Goal: Information Seeking & Learning: Check status

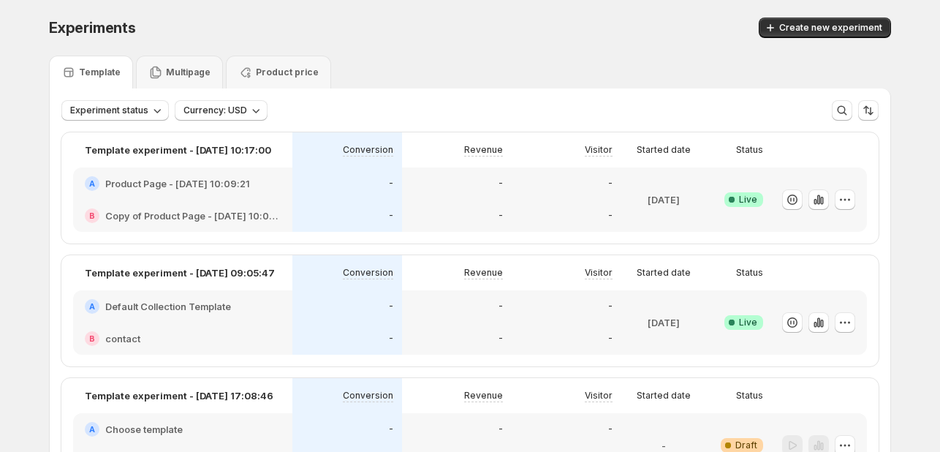
click at [238, 206] on div "B Copy of Product Page - [DATE] 10:09:21" at bounding box center [182, 216] width 219 height 32
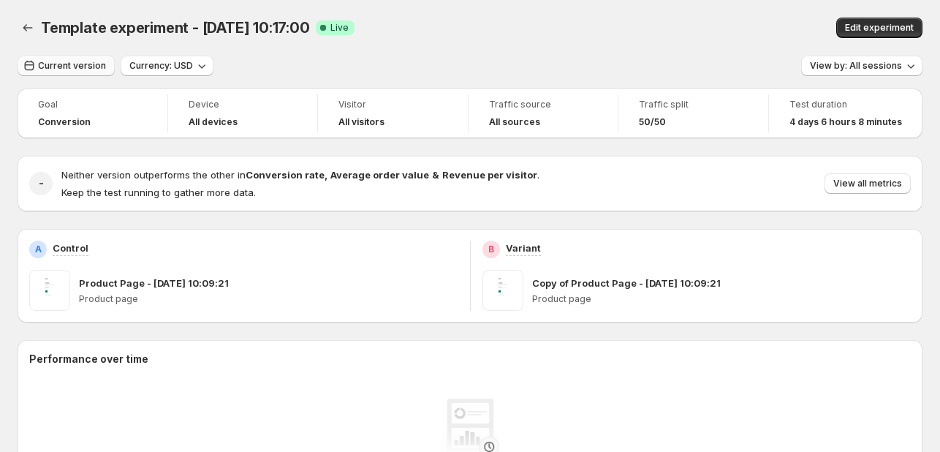
click at [76, 67] on span "Current version" at bounding box center [72, 66] width 68 height 12
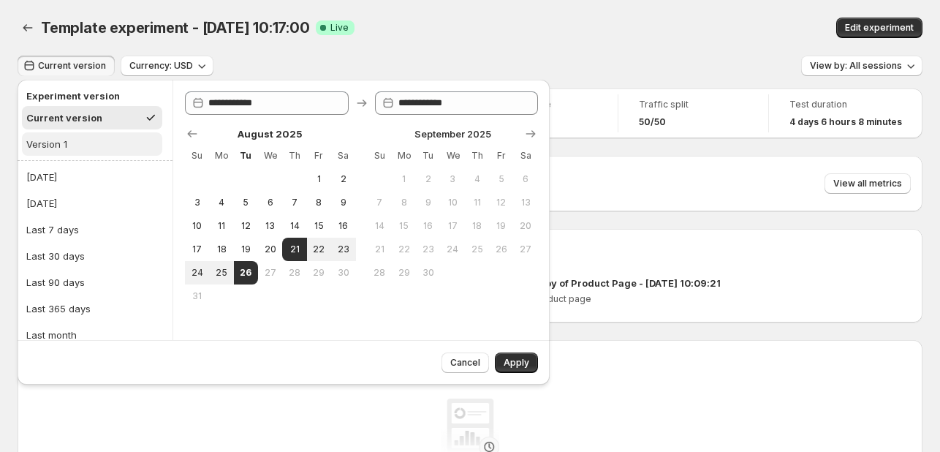
click at [101, 145] on button "Version 1" at bounding box center [92, 143] width 140 height 23
type input "**********"
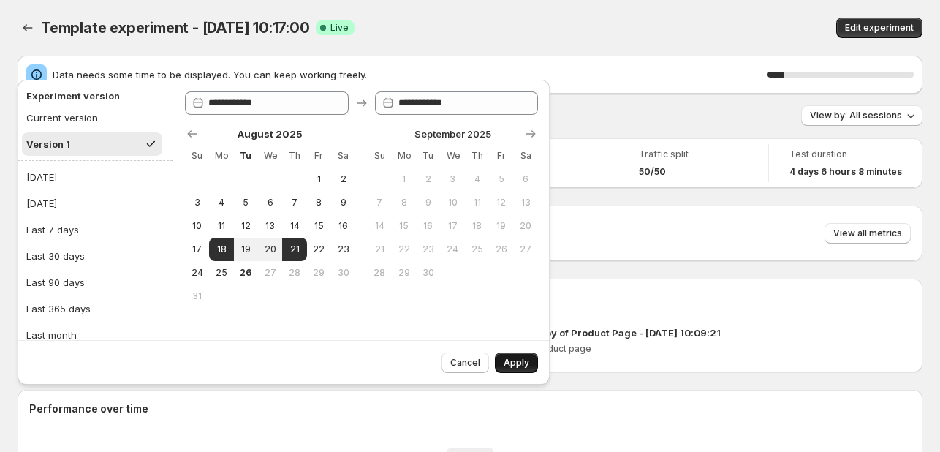
click at [512, 355] on button "Apply" at bounding box center [516, 362] width 43 height 20
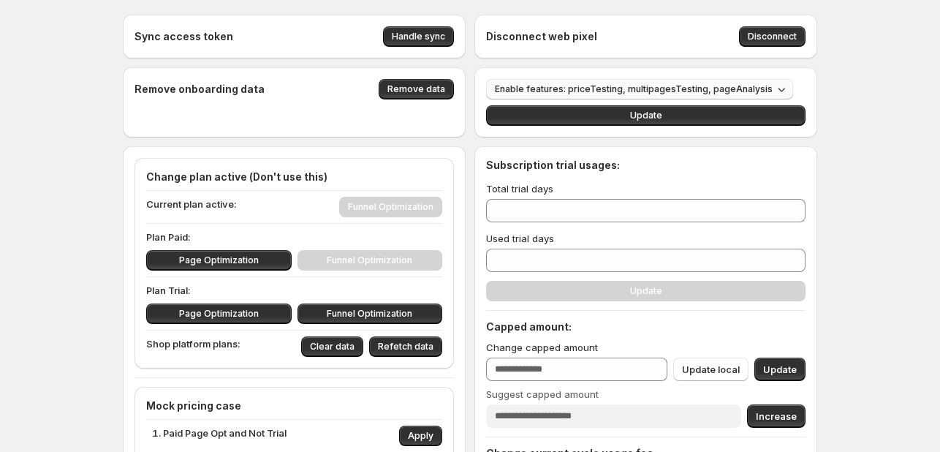
click at [748, 88] on span "Enable features: priceTesting, multipagesTesting, pageAnalysis" at bounding box center [634, 89] width 278 height 12
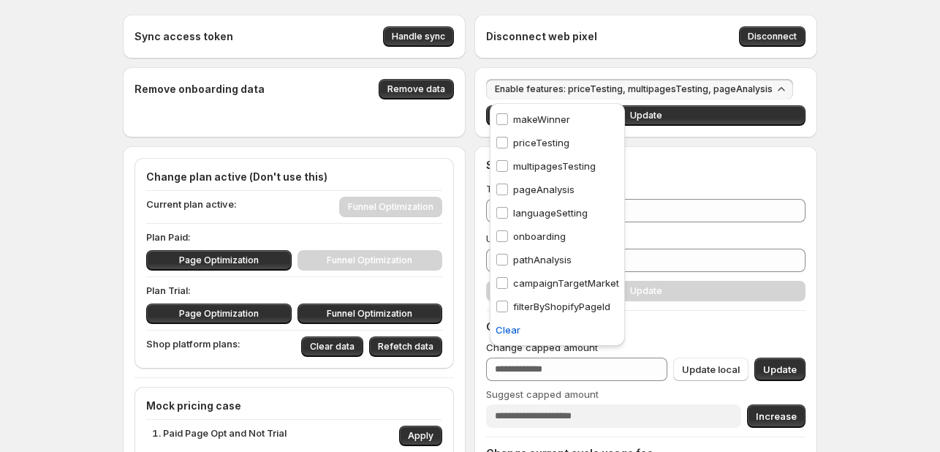
click at [526, 258] on p "pathAnalysis" at bounding box center [542, 259] width 58 height 15
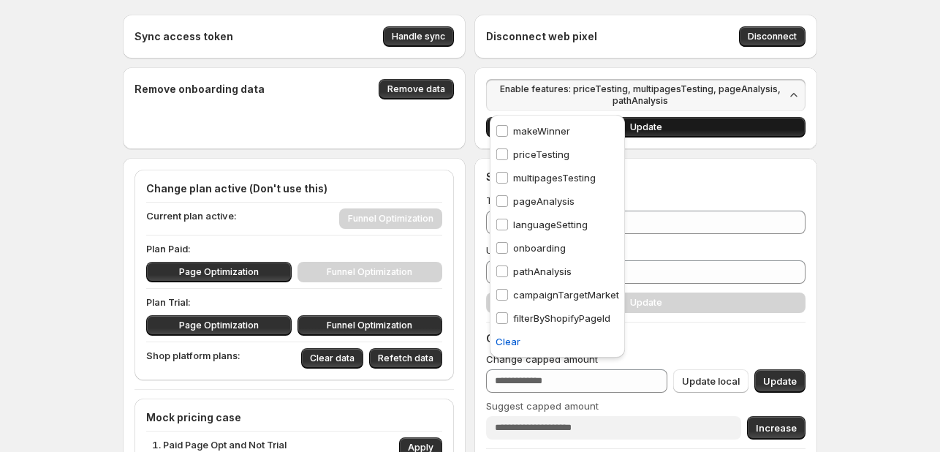
click at [763, 132] on button "Update" at bounding box center [645, 127] width 319 height 20
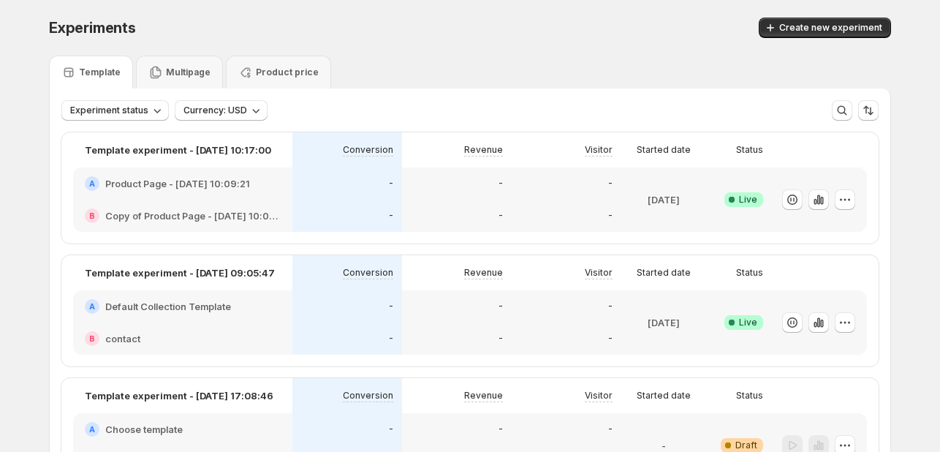
click at [246, 214] on h2 "Copy of Product Page - [DATE] 10:09:21" at bounding box center [192, 215] width 175 height 15
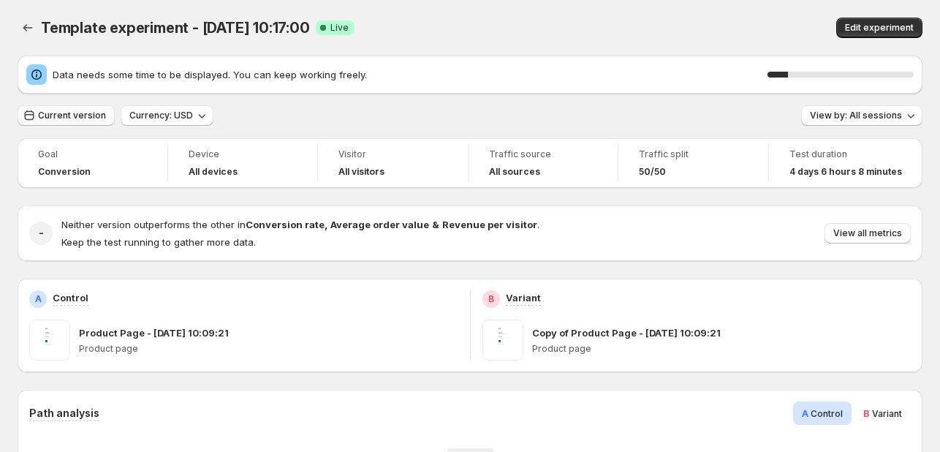
click at [85, 124] on button "Current version" at bounding box center [66, 115] width 97 height 20
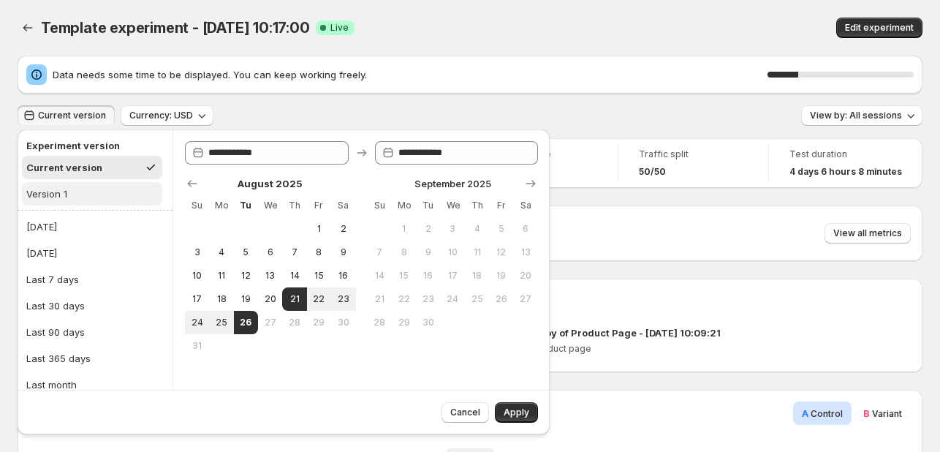
click at [82, 189] on button "Version 1" at bounding box center [92, 193] width 140 height 23
type input "**********"
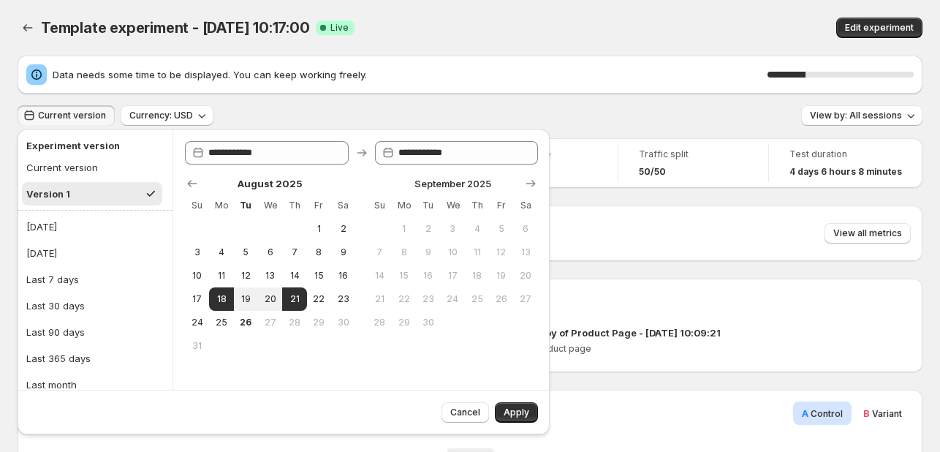
click at [515, 407] on span "Apply" at bounding box center [517, 412] width 26 height 12
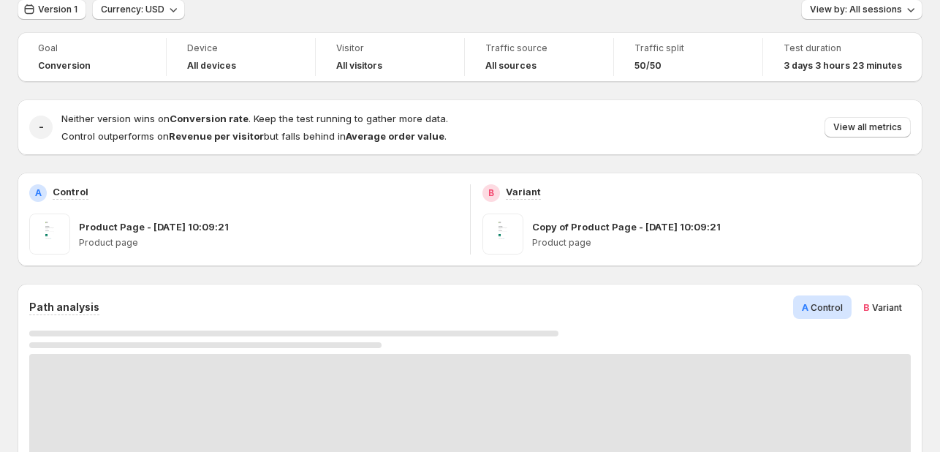
scroll to position [243, 0]
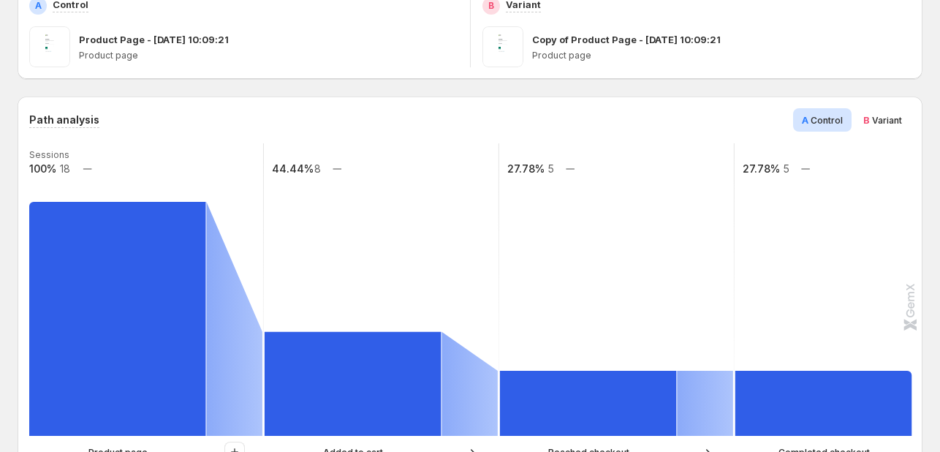
click at [892, 116] on span "Variant" at bounding box center [887, 120] width 30 height 11
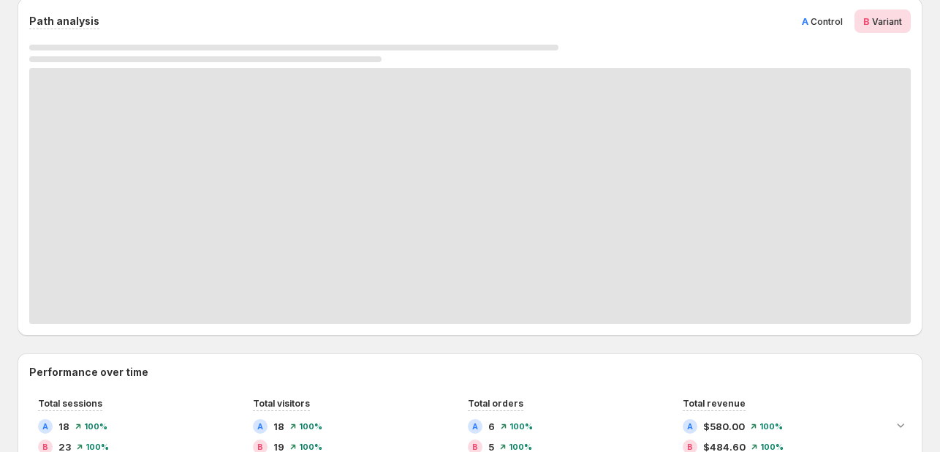
scroll to position [366, 0]
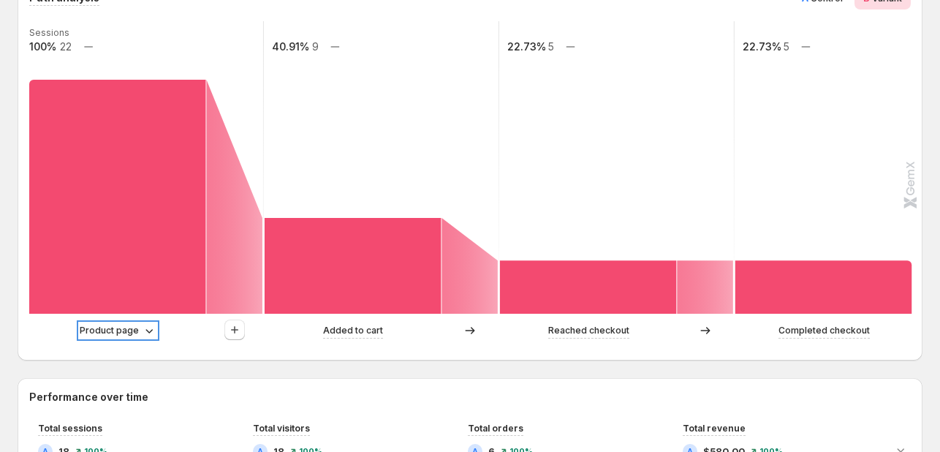
click at [134, 323] on p "Product page" at bounding box center [109, 330] width 59 height 15
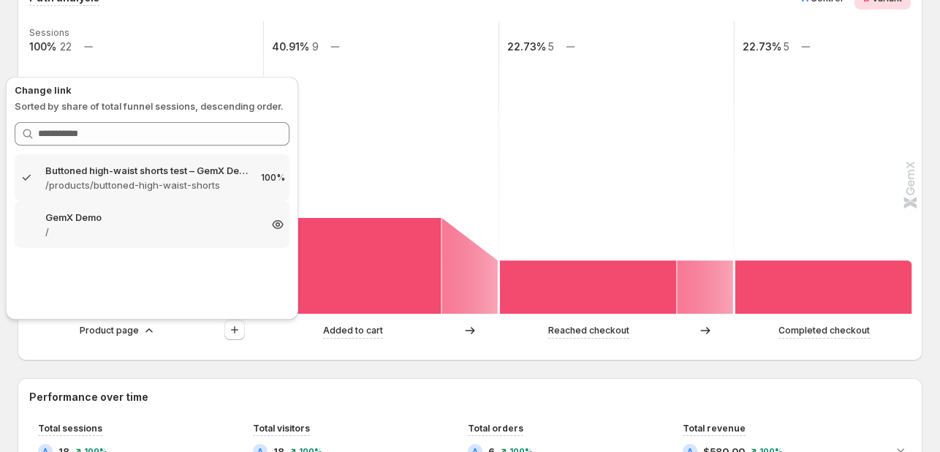
click at [173, 226] on p "/" at bounding box center [151, 231] width 213 height 15
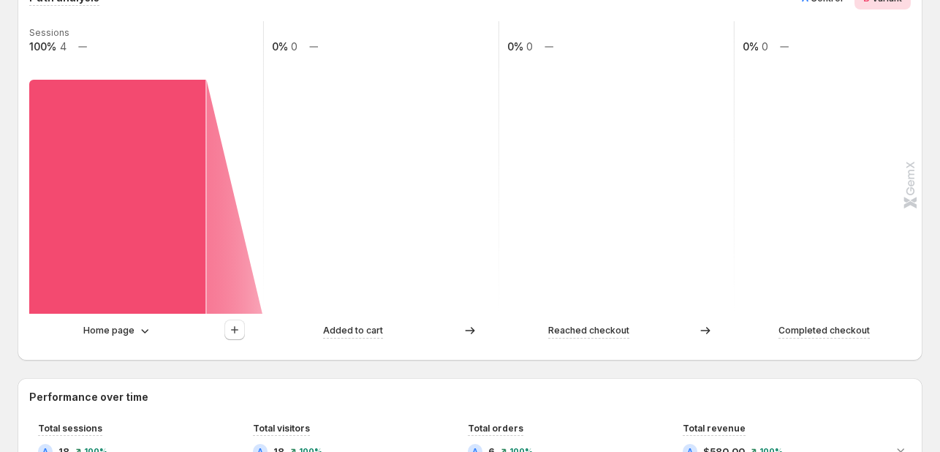
click at [247, 331] on div at bounding box center [234, 330] width 56 height 22
click at [243, 331] on button "button" at bounding box center [234, 329] width 20 height 20
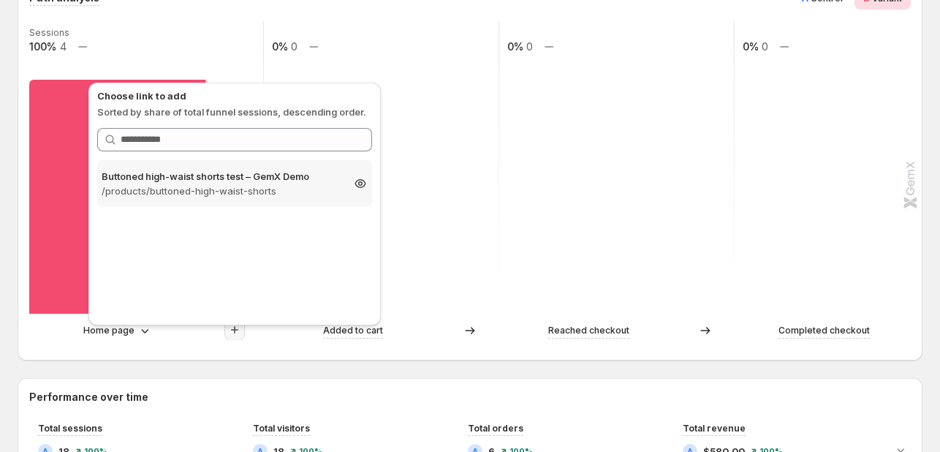
click at [315, 203] on div "Buttoned high-waist shorts test – GemX Demo /products/buttoned-high-waist-short…" at bounding box center [234, 183] width 275 height 47
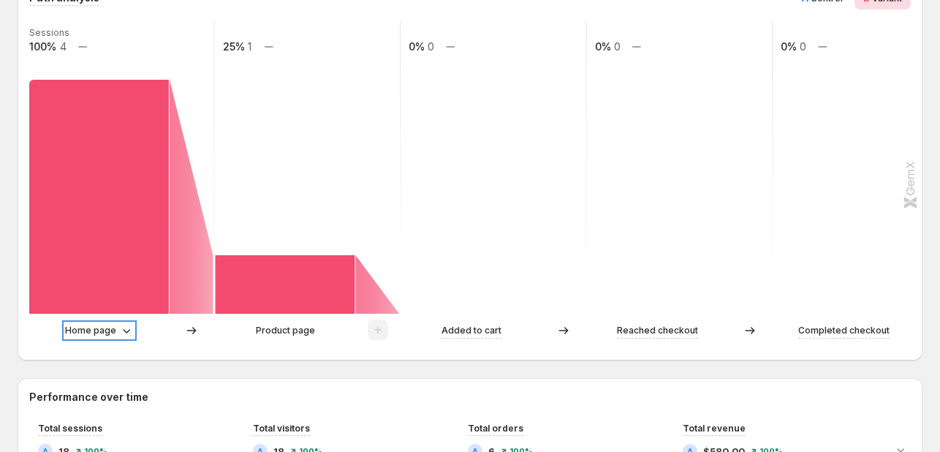
click at [113, 331] on p "Home page" at bounding box center [90, 330] width 51 height 15
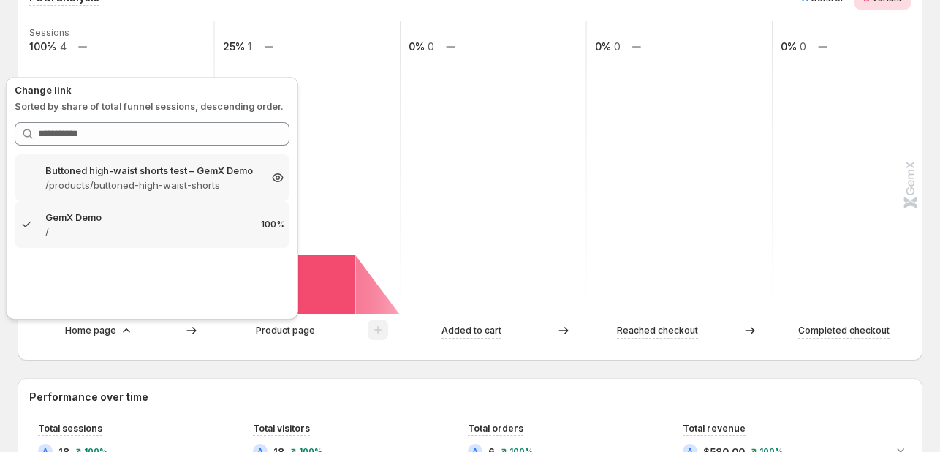
click at [178, 188] on p "/products/buttoned-high-waist-shorts" at bounding box center [151, 185] width 213 height 15
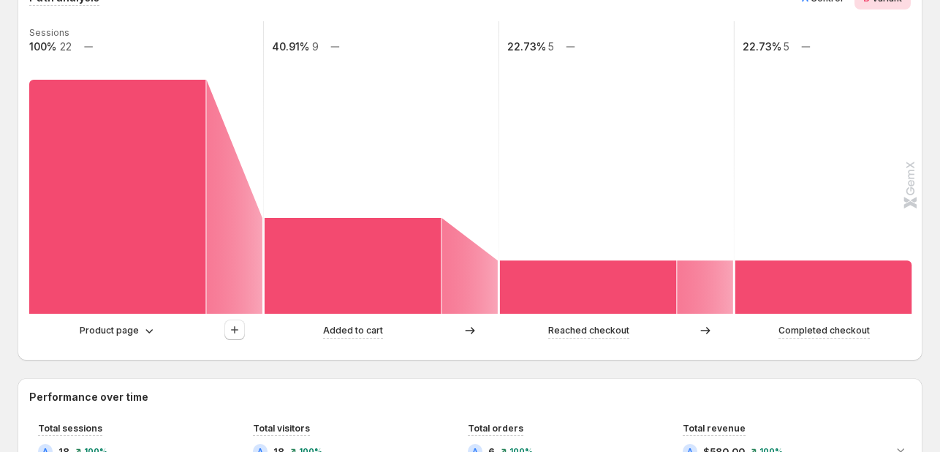
scroll to position [243, 0]
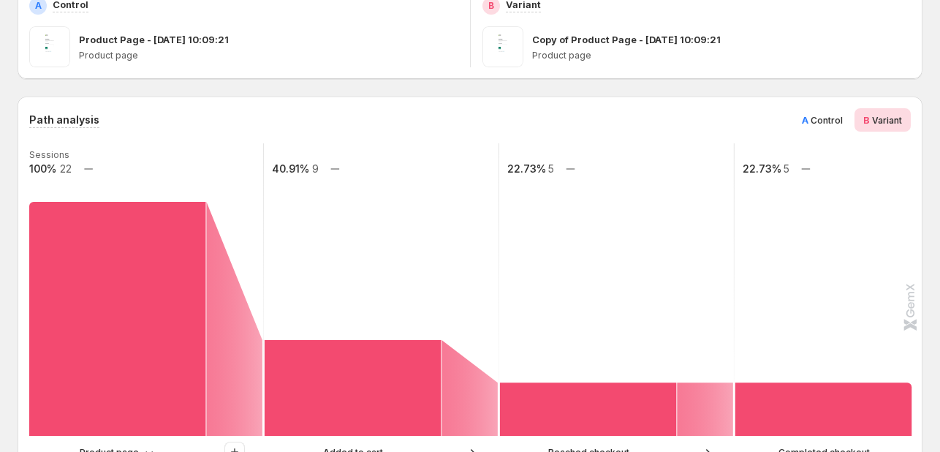
click at [809, 120] on div "A Control" at bounding box center [822, 119] width 58 height 23
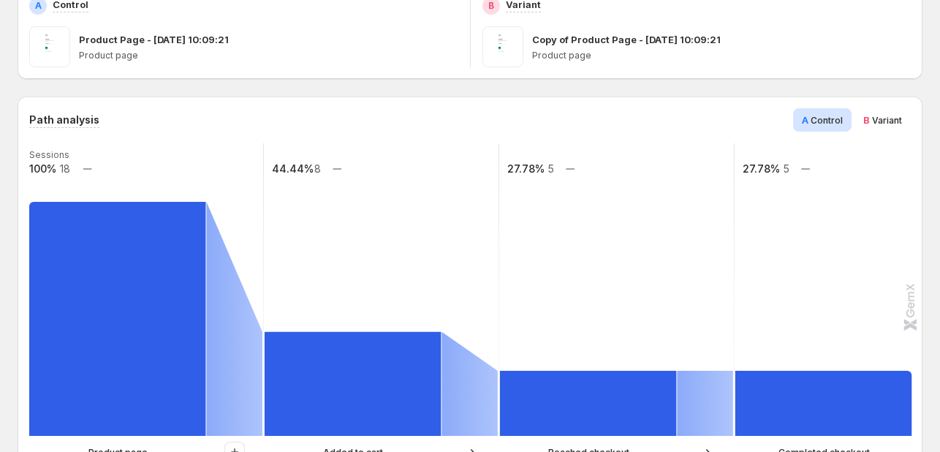
click at [890, 121] on span "Variant" at bounding box center [887, 120] width 30 height 11
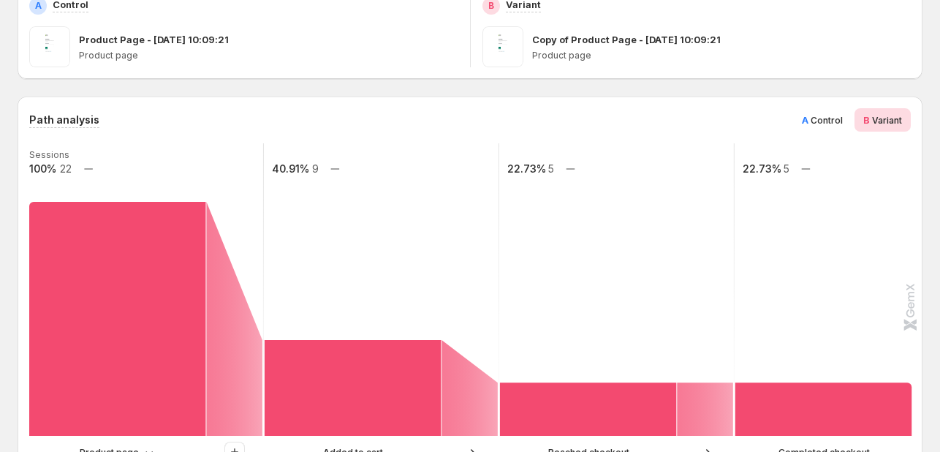
click at [839, 121] on span "Control" at bounding box center [827, 120] width 32 height 11
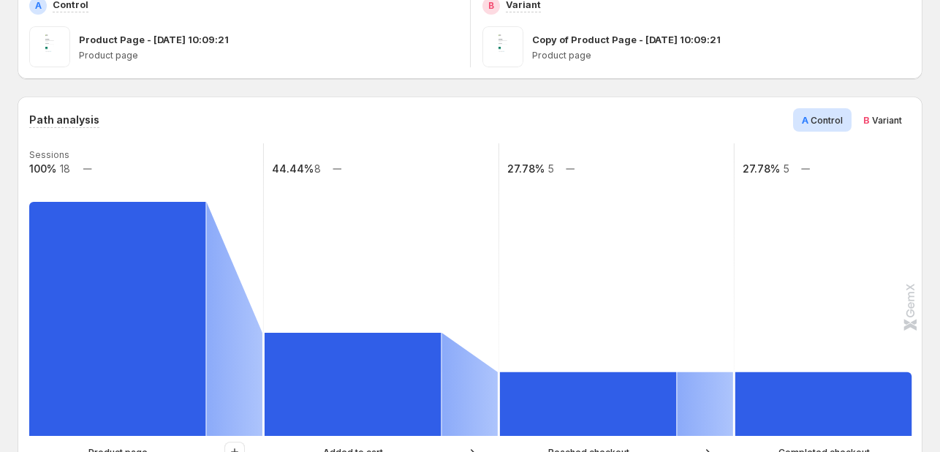
click at [890, 124] on span "Variant" at bounding box center [887, 120] width 30 height 11
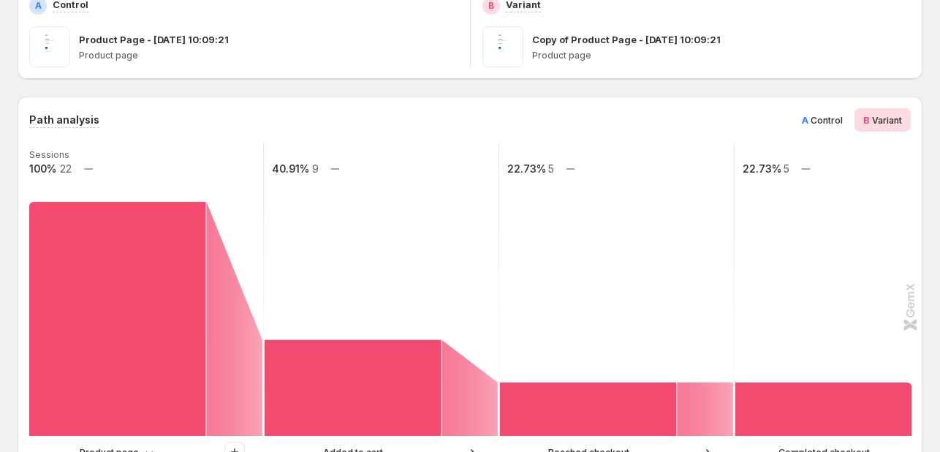
click at [852, 123] on div "A Control" at bounding box center [822, 119] width 58 height 23
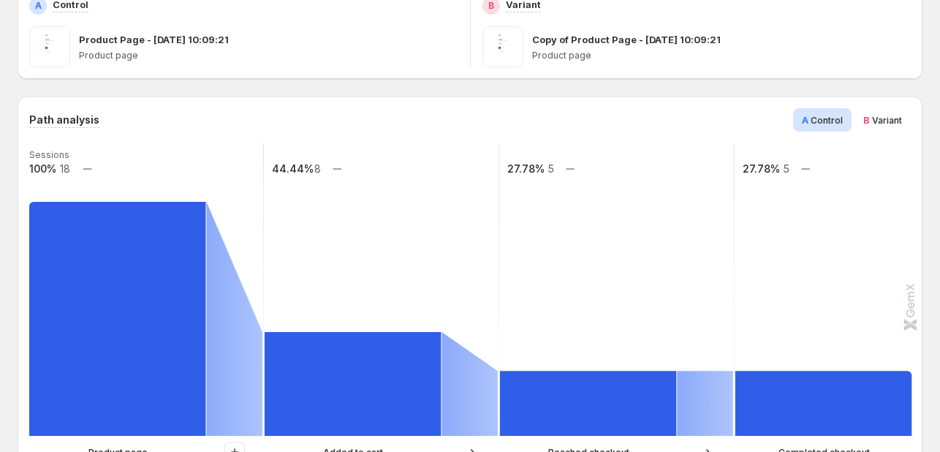
click at [890, 124] on span "Variant" at bounding box center [887, 120] width 30 height 11
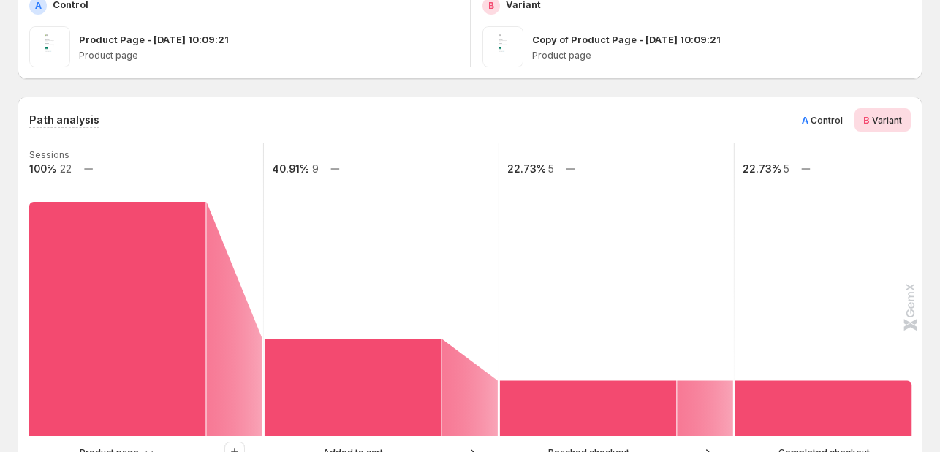
click at [852, 123] on div "A Control" at bounding box center [822, 119] width 58 height 23
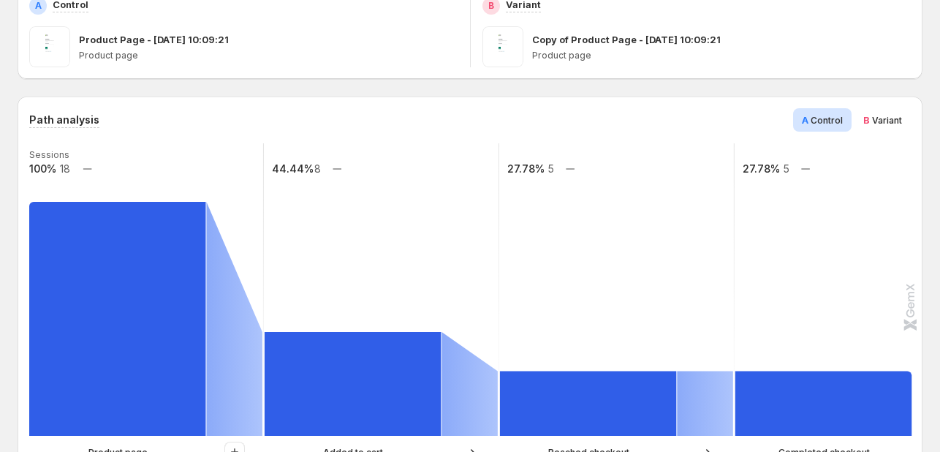
click at [893, 128] on div "B Variant" at bounding box center [883, 119] width 56 height 23
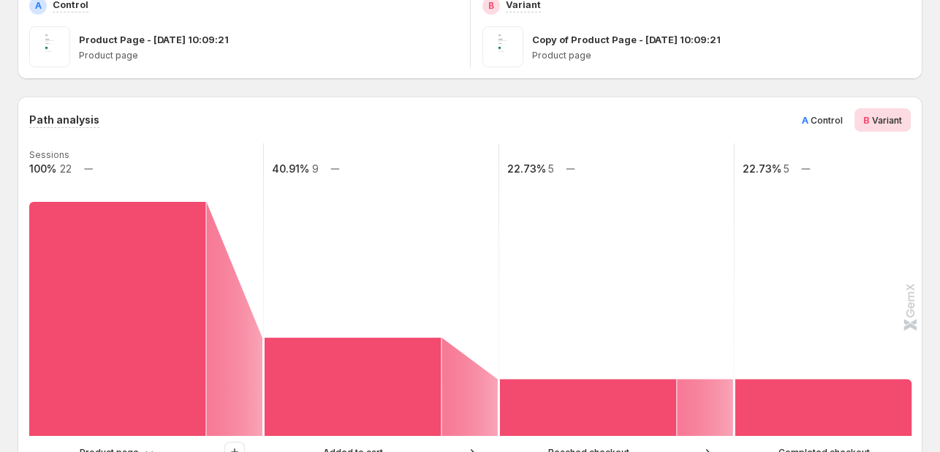
click at [833, 118] on span "Control" at bounding box center [827, 120] width 32 height 11
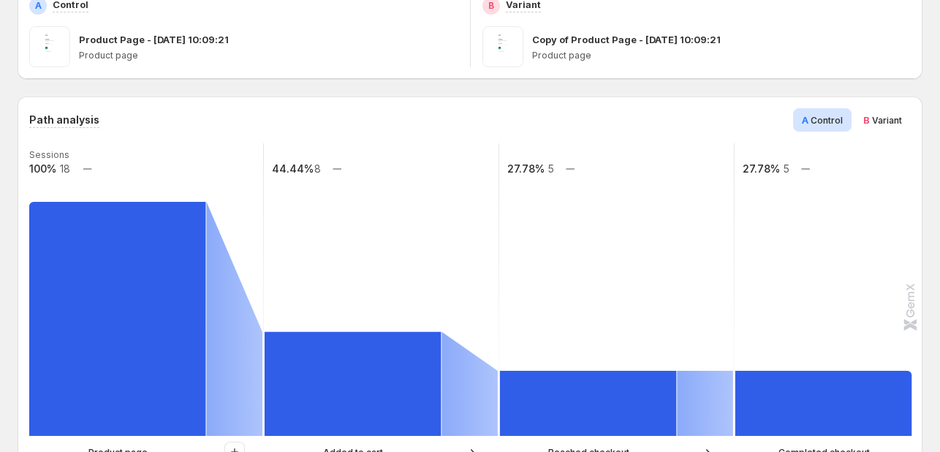
click at [898, 123] on span "Variant" at bounding box center [887, 120] width 30 height 11
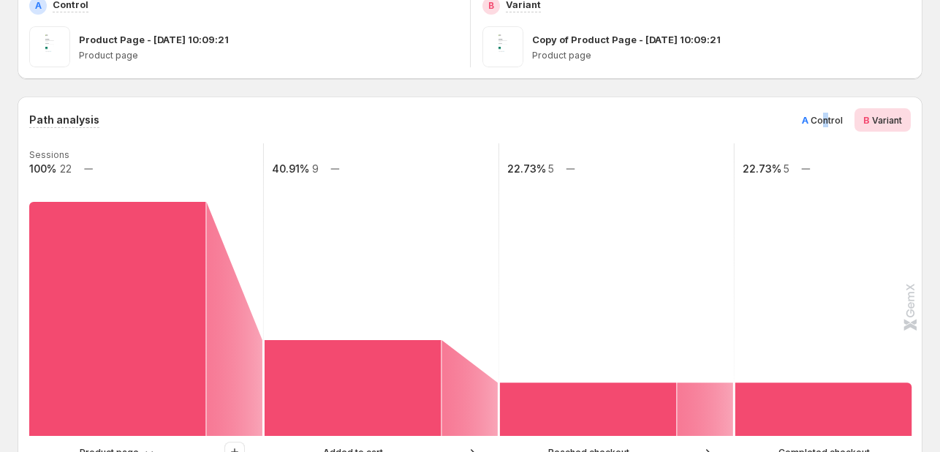
click at [833, 118] on span "Control" at bounding box center [827, 120] width 32 height 11
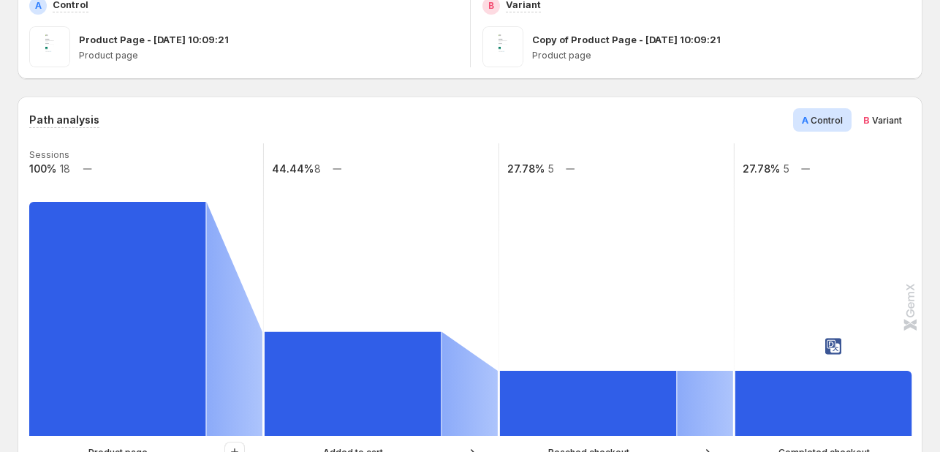
click at [910, 121] on div "B Variant" at bounding box center [883, 119] width 56 height 23
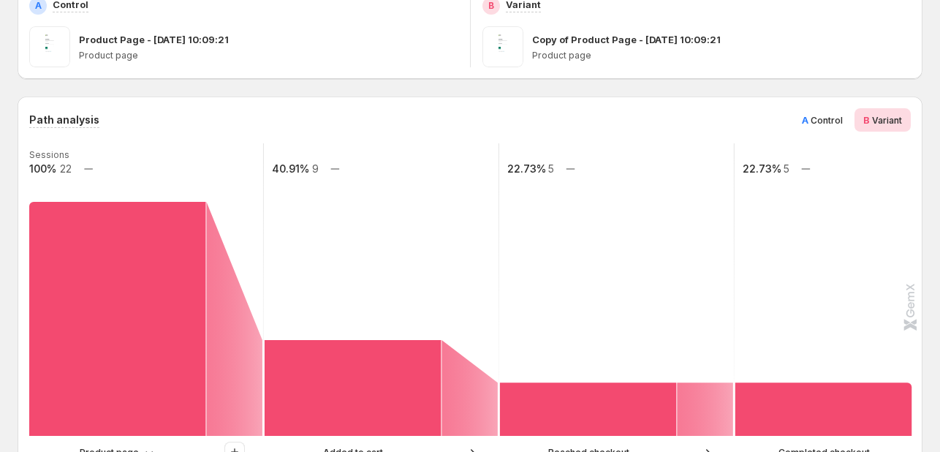
click at [915, 150] on rect at bounding box center [852, 289] width 237 height 292
click at [821, 118] on span "Control" at bounding box center [827, 120] width 32 height 11
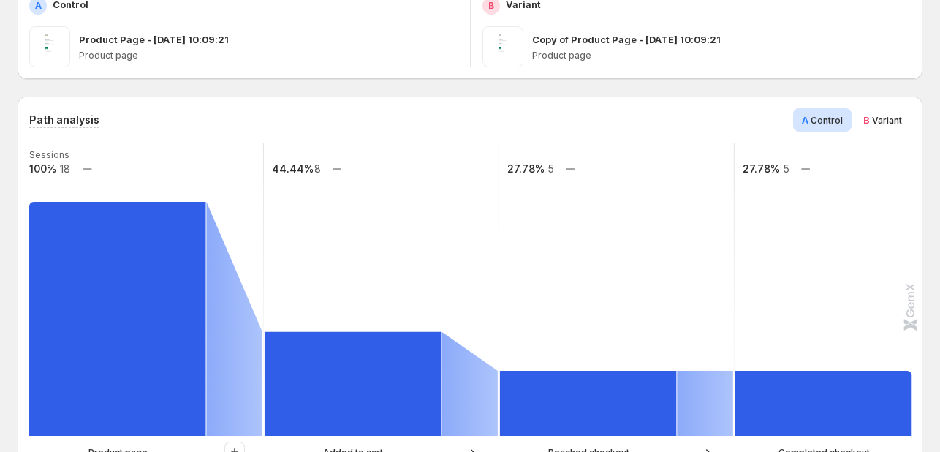
click at [888, 124] on span "Variant" at bounding box center [887, 120] width 30 height 11
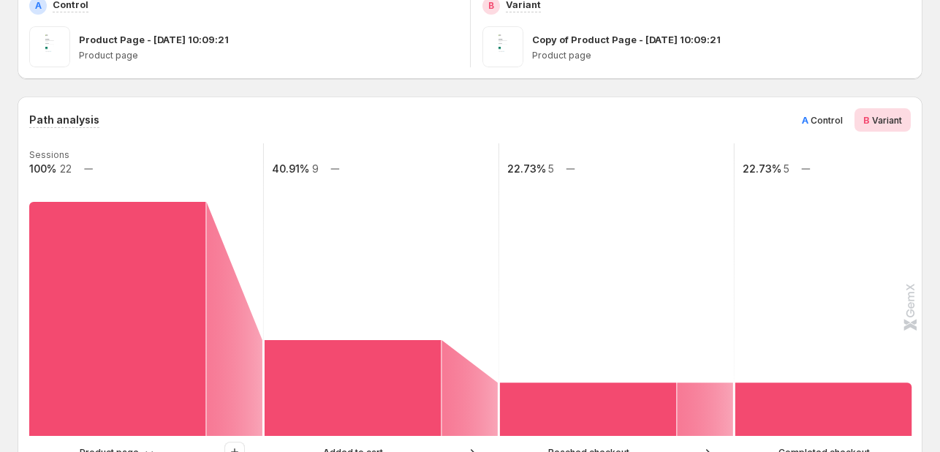
click at [734, 135] on div "Path analysis A Control B Variant Sessions 100% 22 40.91% 9 22.73% 5 22.73% 5 P…" at bounding box center [470, 289] width 882 height 363
click at [574, 120] on div "Path analysis A Control B Variant" at bounding box center [470, 119] width 882 height 23
click at [681, 143] on icon "Sessions 100% 22 40.91% 9 22.73% 5 22.73% 5" at bounding box center [472, 289] width 886 height 292
click at [795, 166] on rect at bounding box center [852, 289] width 237 height 292
click at [777, 170] on text "22.73%" at bounding box center [762, 168] width 39 height 12
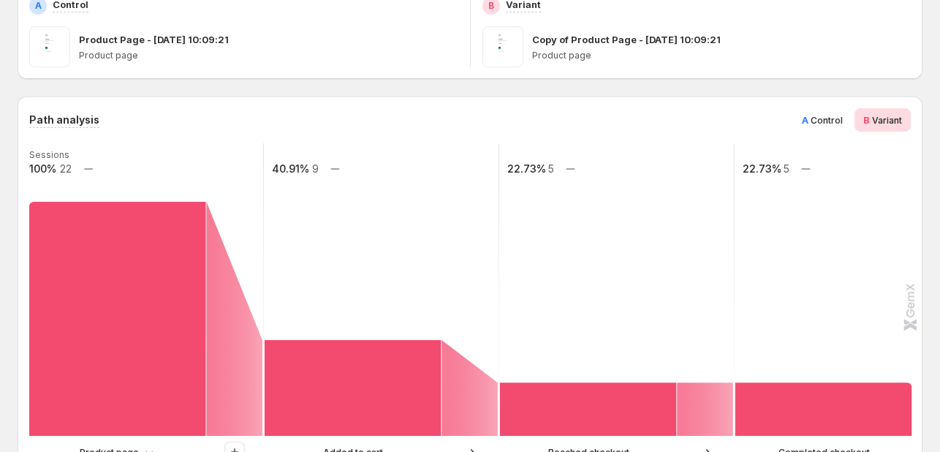
click at [542, 169] on text "22.73%" at bounding box center [526, 168] width 39 height 12
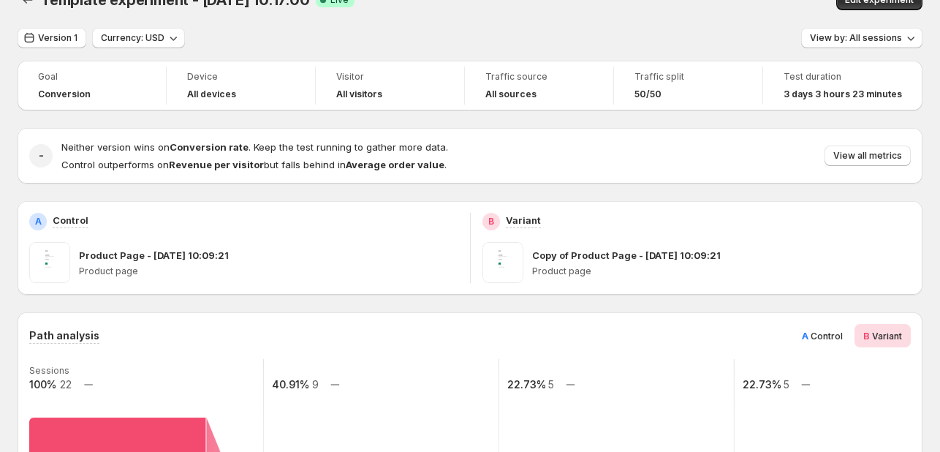
scroll to position [0, 0]
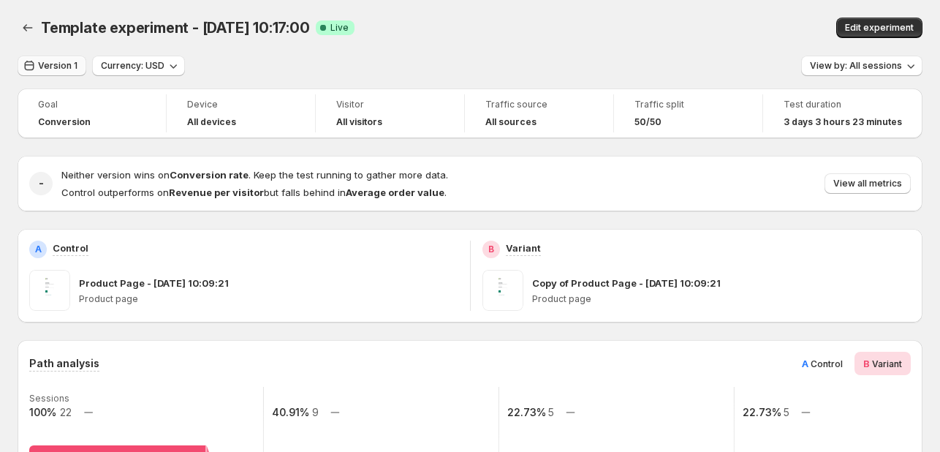
click at [75, 72] on button "Version 1" at bounding box center [52, 66] width 69 height 20
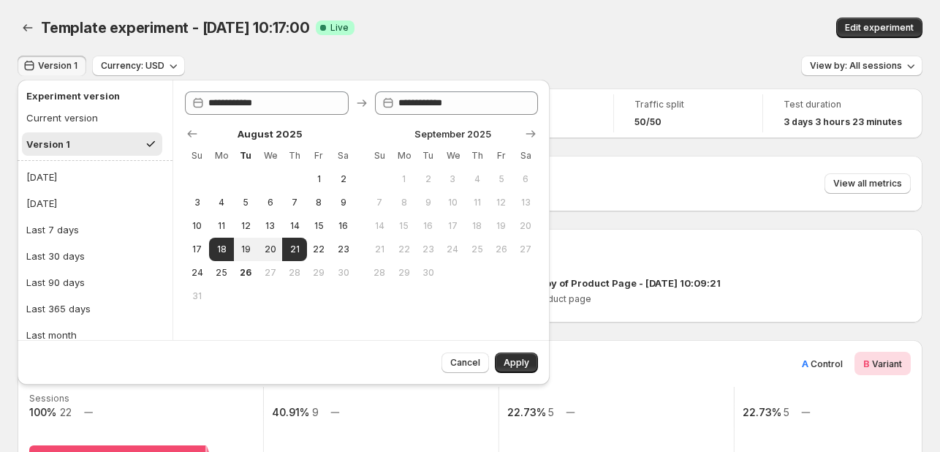
click at [447, 40] on div "Template experiment - [DATE] 10:17:00. This page is ready Template experiment -…" at bounding box center [470, 28] width 905 height 56
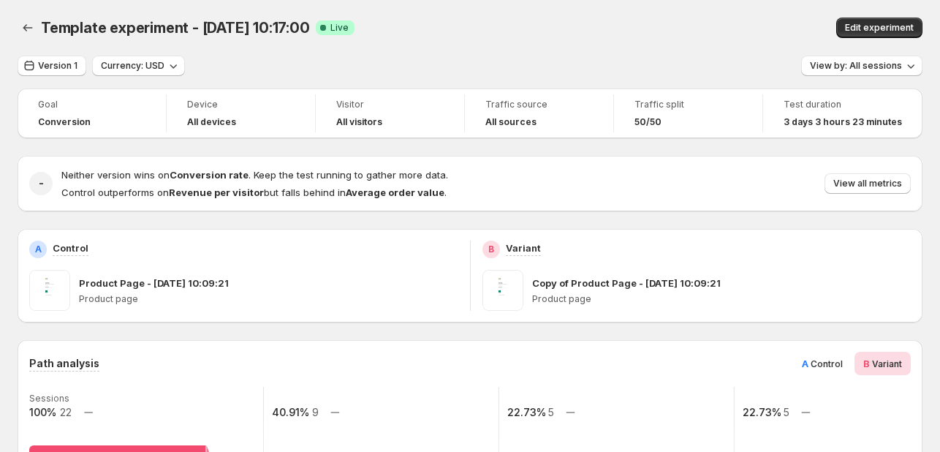
click at [406, 67] on div "Version 1 Currency: USD View by: All sessions" at bounding box center [470, 66] width 905 height 21
click at [292, 59] on div "Version 1 Currency: USD View by: All sessions" at bounding box center [470, 66] width 905 height 21
click at [292, 33] on span "Template experiment - [DATE] 10:17:00" at bounding box center [175, 28] width 269 height 18
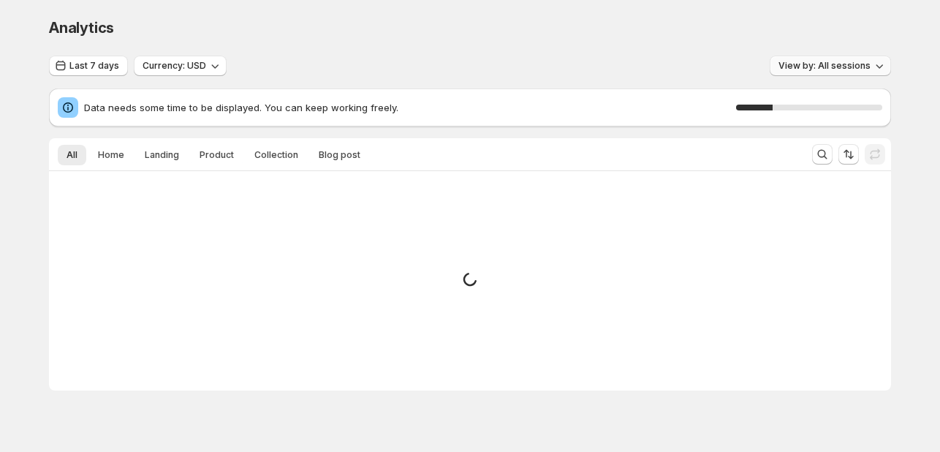
click at [834, 67] on span "View by: All sessions" at bounding box center [825, 66] width 92 height 12
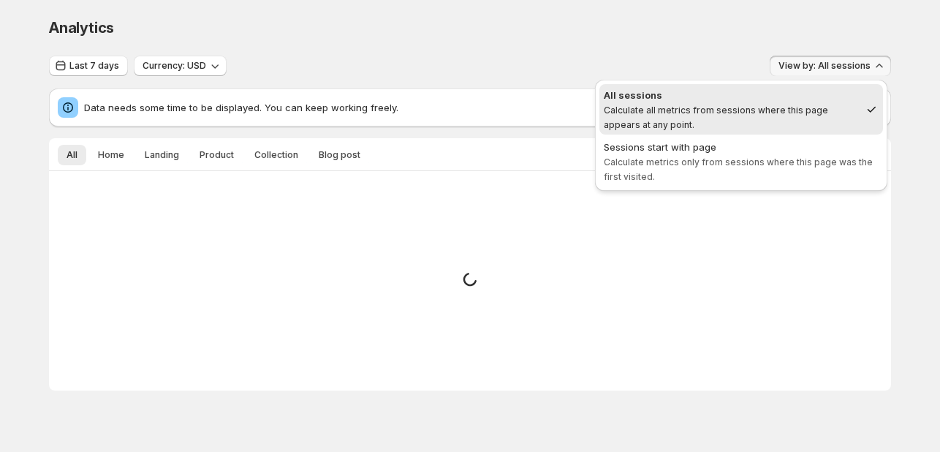
click at [531, 59] on div "Last 7 days Currency: USD View by: All sessions" at bounding box center [470, 66] width 842 height 21
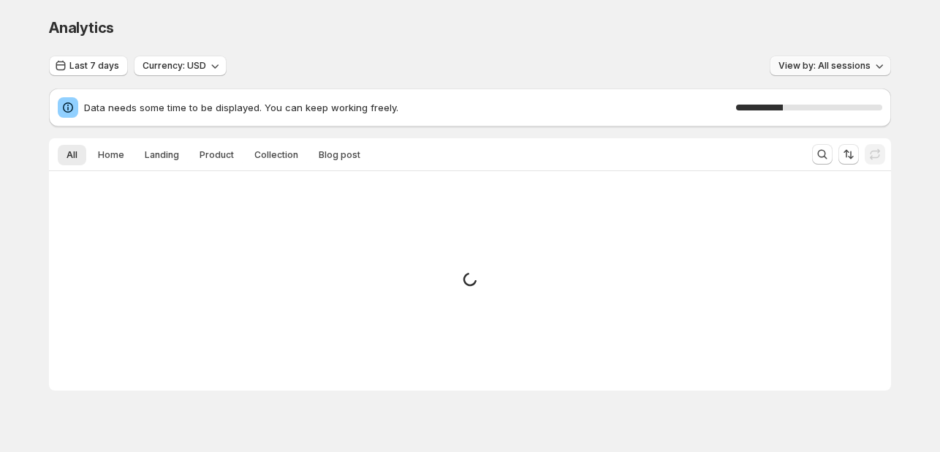
click at [874, 65] on button "View by: All sessions" at bounding box center [830, 66] width 121 height 20
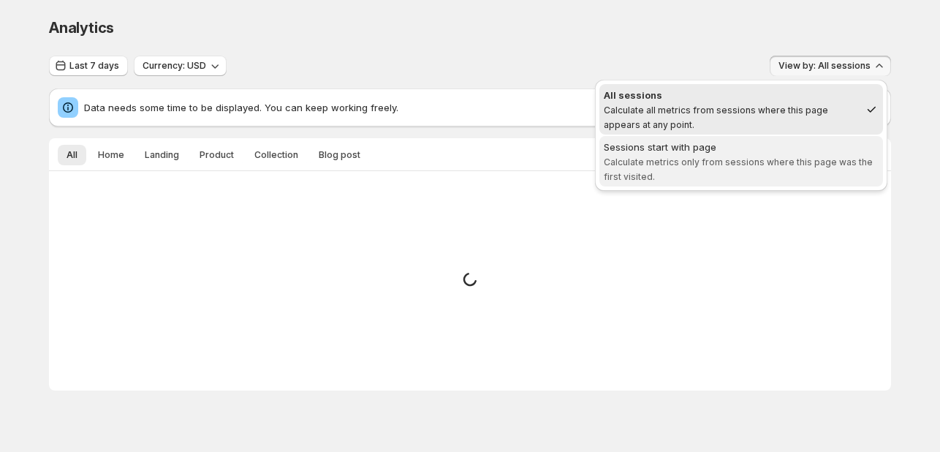
click at [771, 170] on span "Sessions start with page Calculate metrics only from sessions where this page w…" at bounding box center [741, 162] width 275 height 44
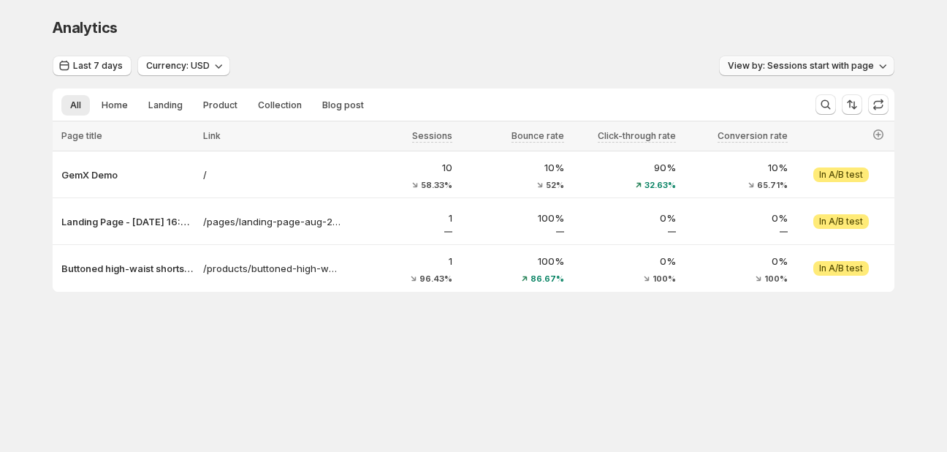
click at [848, 62] on span "View by: Sessions start with page" at bounding box center [801, 66] width 146 height 12
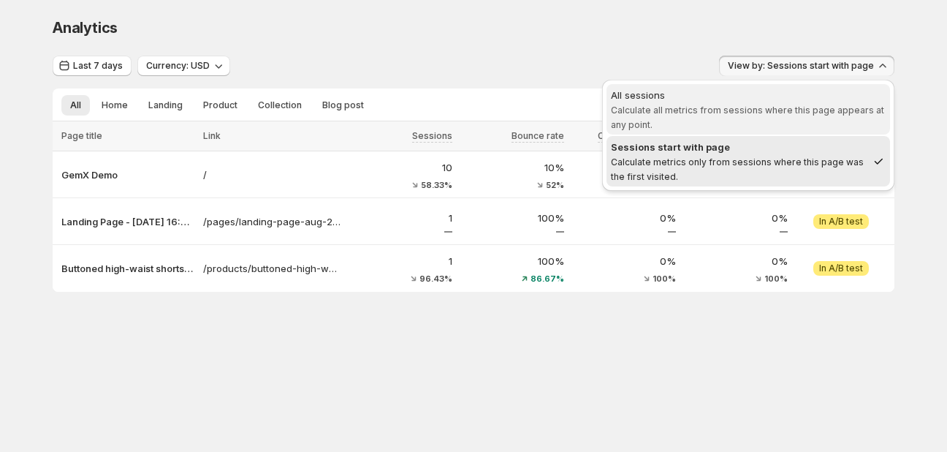
click at [788, 95] on div "All sessions" at bounding box center [748, 95] width 275 height 15
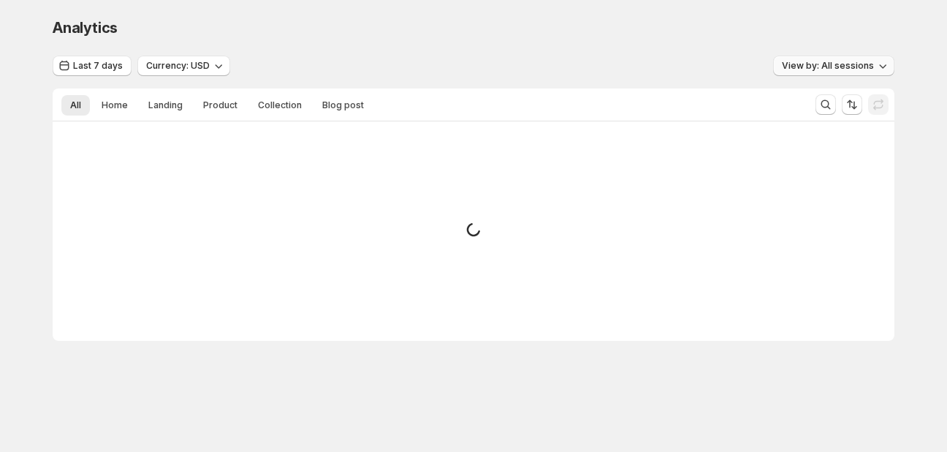
click at [823, 71] on button "View by: All sessions" at bounding box center [833, 66] width 121 height 20
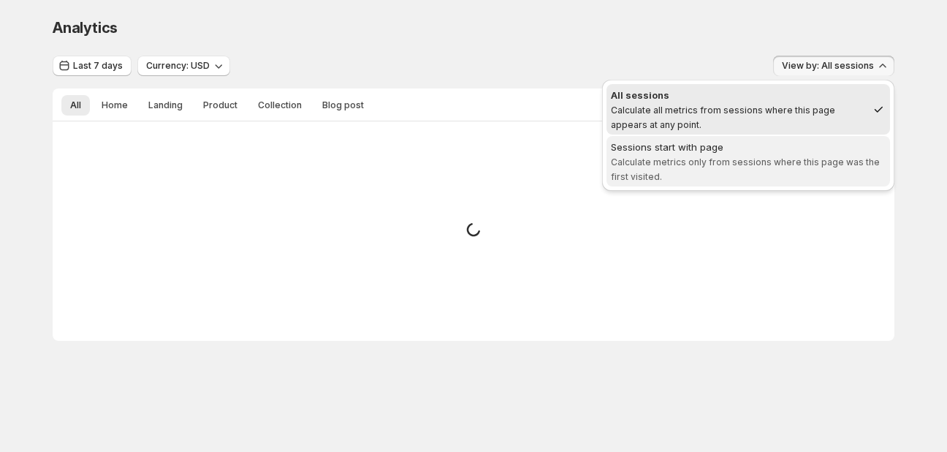
click at [796, 140] on div "Sessions start with page" at bounding box center [748, 147] width 275 height 15
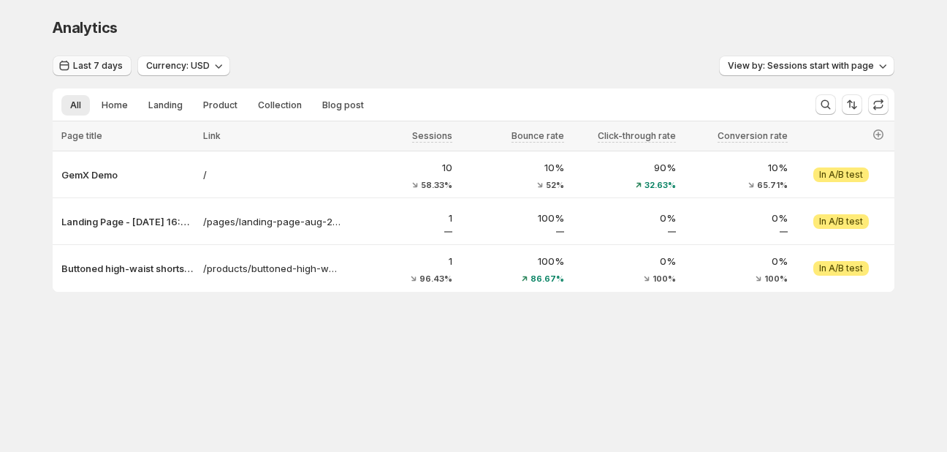
click at [105, 69] on span "Last 7 days" at bounding box center [98, 66] width 50 height 12
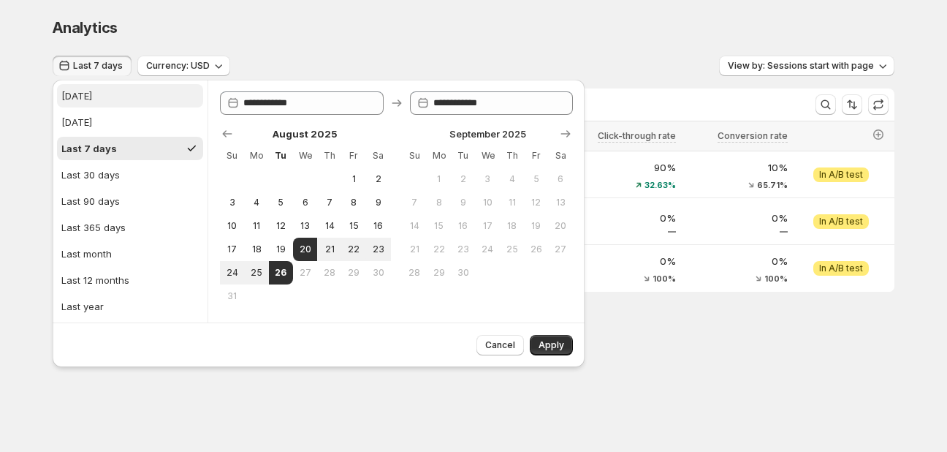
click at [97, 99] on button "[DATE]" at bounding box center [130, 95] width 146 height 23
type input "**********"
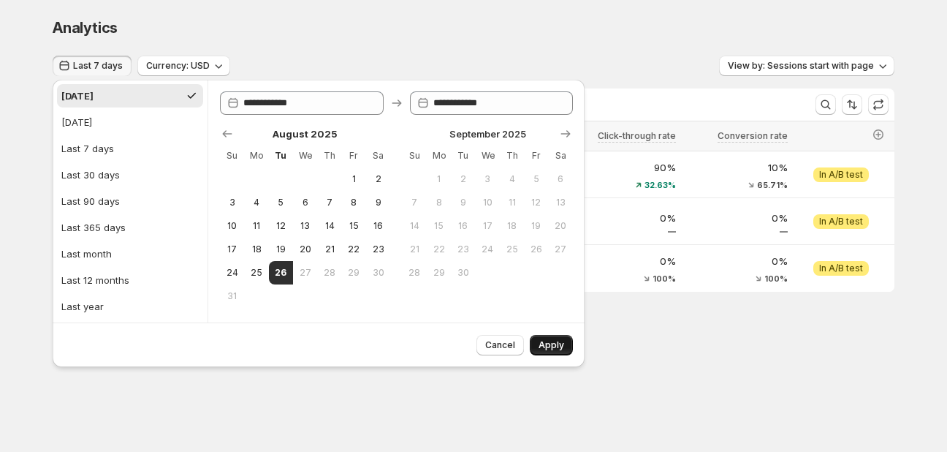
click at [553, 341] on span "Apply" at bounding box center [552, 345] width 26 height 12
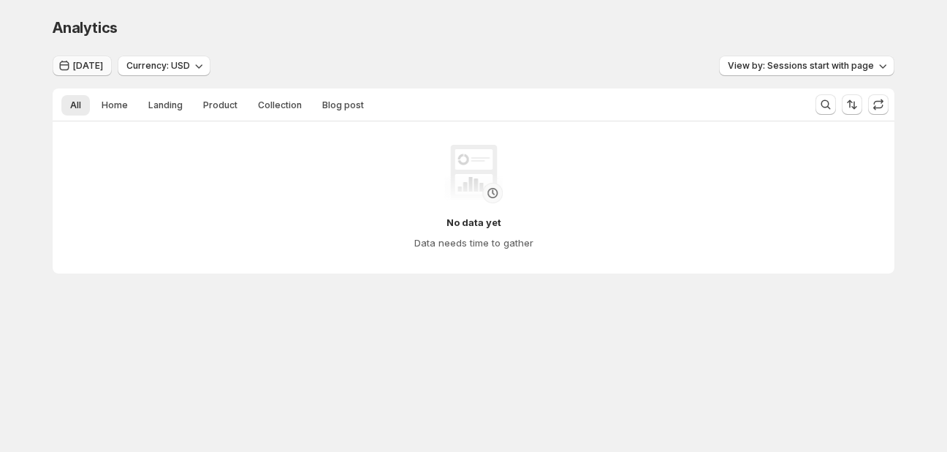
click at [88, 69] on span "[DATE]" at bounding box center [88, 66] width 30 height 12
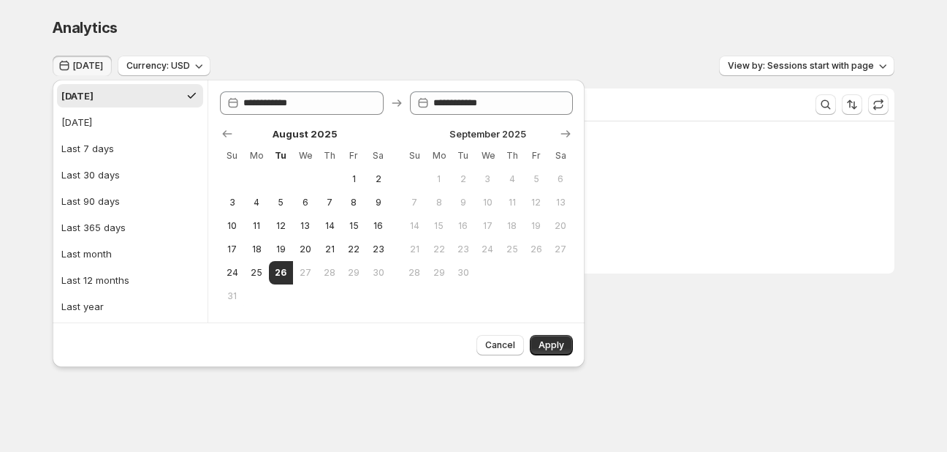
click at [530, 31] on div "Analytics" at bounding box center [474, 28] width 842 height 20
